Goal: Entertainment & Leisure: Consume media (video, audio)

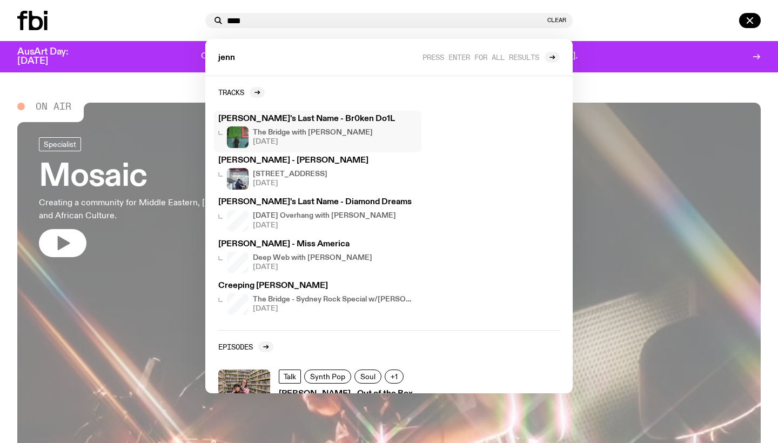
type input "****"
click at [303, 136] on h4 "The Bridge with [PERSON_NAME]" at bounding box center [313, 132] width 120 height 7
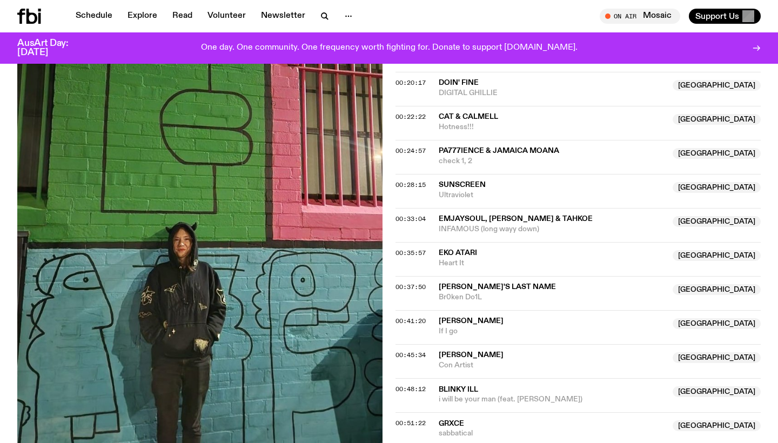
scroll to position [543, 0]
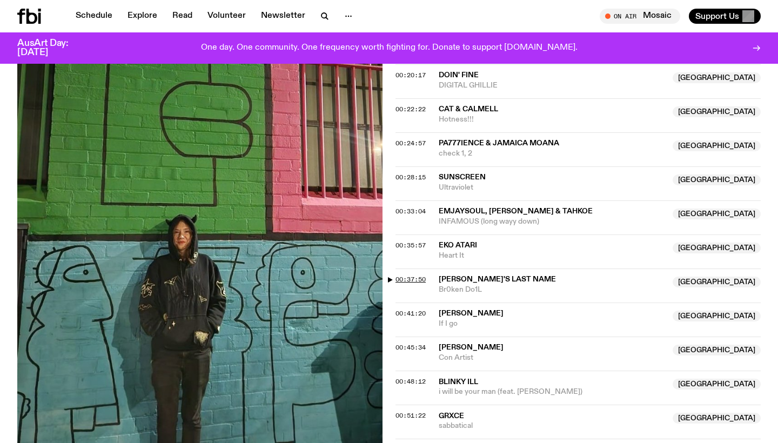
click at [417, 275] on span "00:37:50" at bounding box center [410, 279] width 30 height 9
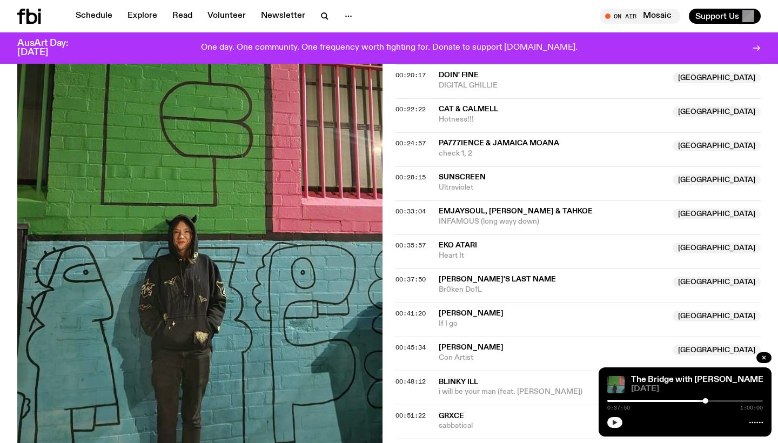
click at [618, 427] on button "button" at bounding box center [614, 422] width 15 height 11
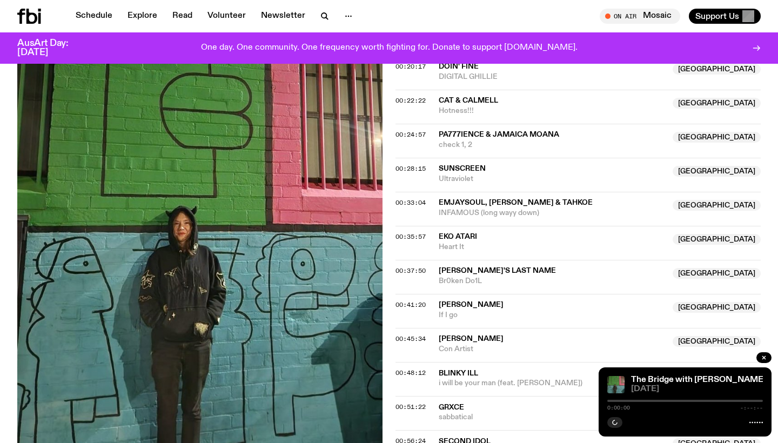
scroll to position [470, 0]
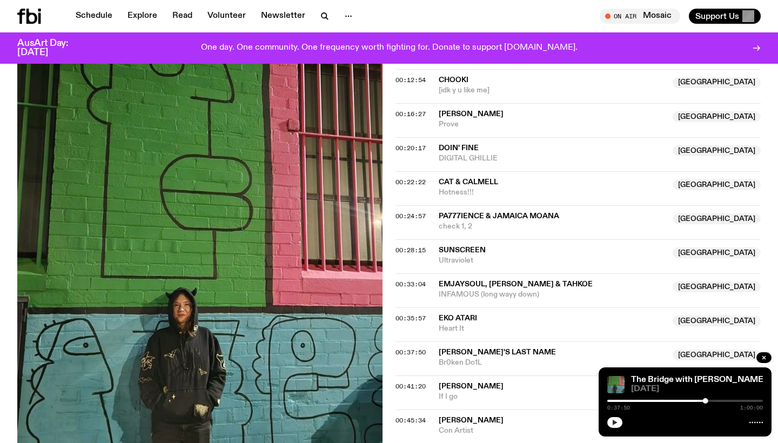
click at [614, 423] on icon "button" at bounding box center [614, 422] width 5 height 5
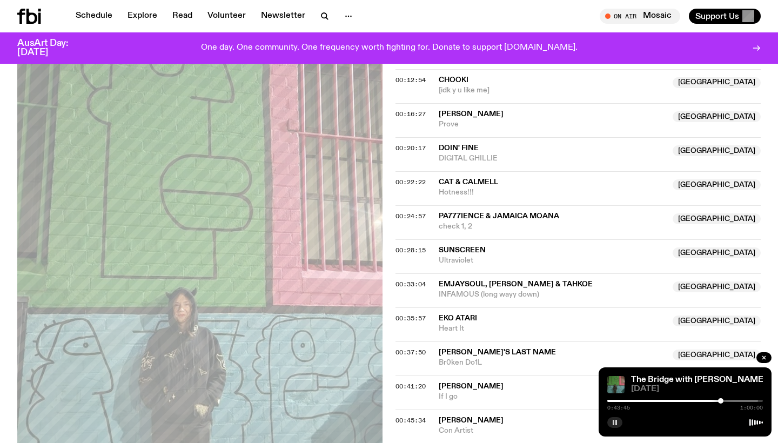
click at [720, 400] on div at bounding box center [720, 400] width 5 height 5
click at [722, 399] on div at bounding box center [720, 400] width 5 height 5
click at [725, 399] on div at bounding box center [724, 400] width 5 height 5
click at [724, 399] on div at bounding box center [723, 400] width 5 height 5
click at [614, 422] on icon "button" at bounding box center [614, 422] width 6 height 6
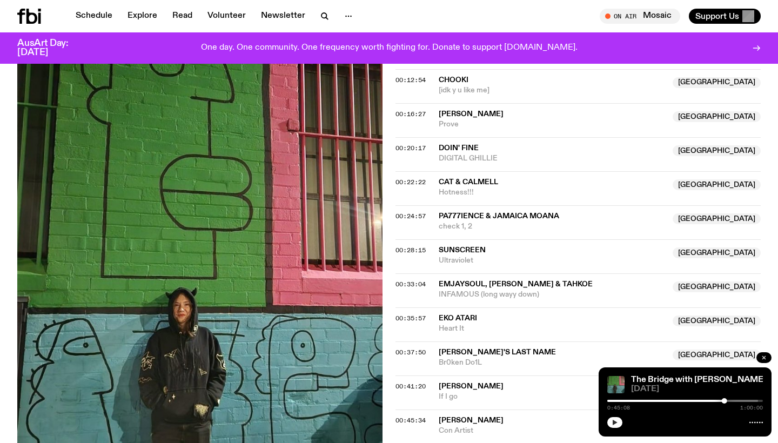
click at [762, 356] on icon "button" at bounding box center [763, 357] width 3 height 3
